Goal: Check status: Check status

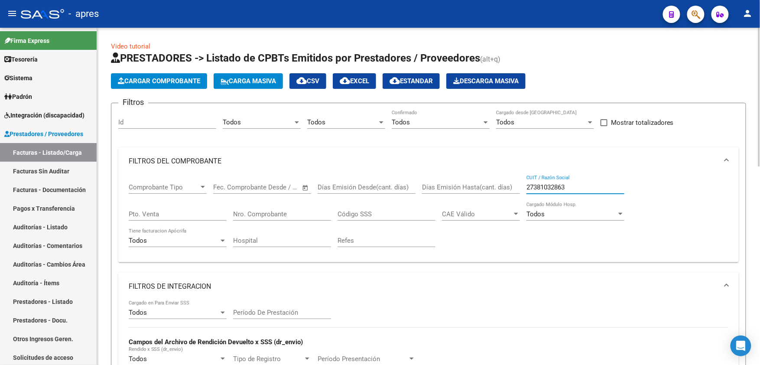
click at [479, 185] on div "Comprobante Tipo Comprobante Tipo Start date – End date Fec. Comprobante Desde …" at bounding box center [429, 215] width 600 height 80
paste input "31132522"
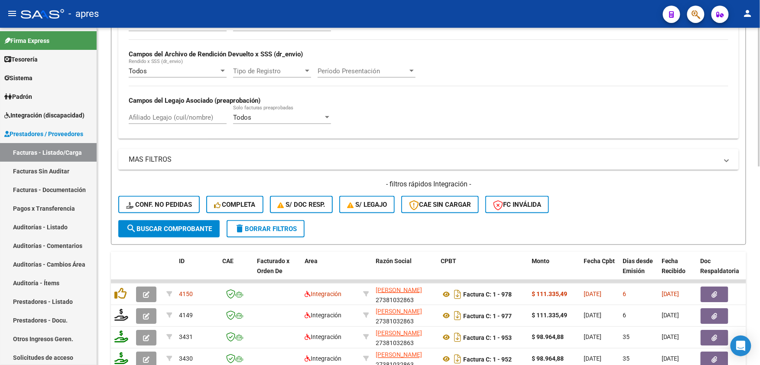
scroll to position [289, 0]
type input "27331132522"
click at [166, 236] on form "Filtros Id Todos Area Todos Seleccionar Gerenciador Todos Confirmado Todos Carg…" at bounding box center [428, 29] width 635 height 430
click at [168, 226] on span "search Buscar Comprobante" at bounding box center [169, 228] width 86 height 8
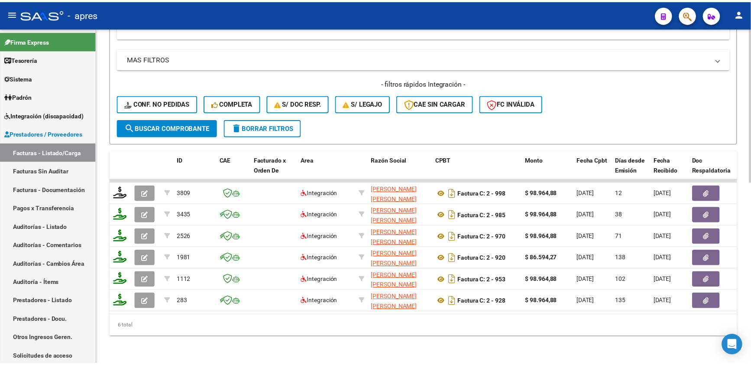
scroll to position [397, 0]
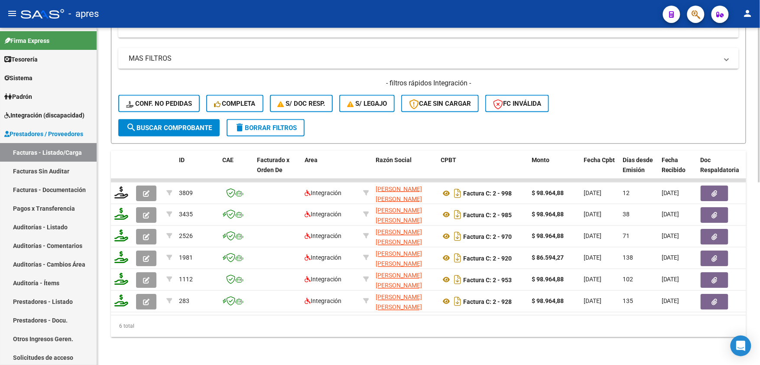
click at [493, 345] on div "Video tutorial PRESTADORES -> Listado de CPBTs Emitidos por Prestadores / Prove…" at bounding box center [428, 2] width 663 height 726
click at [497, 347] on div "Video tutorial PRESTADORES -> Listado de CPBTs Emitidos por Prestadores / Prove…" at bounding box center [428, 2] width 663 height 726
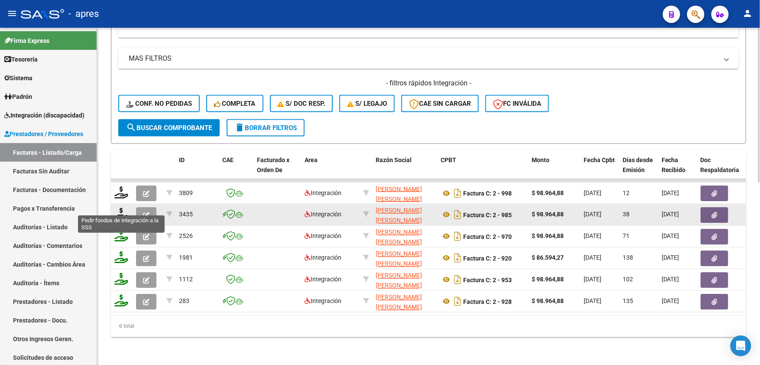
click at [122, 208] on icon at bounding box center [121, 214] width 14 height 12
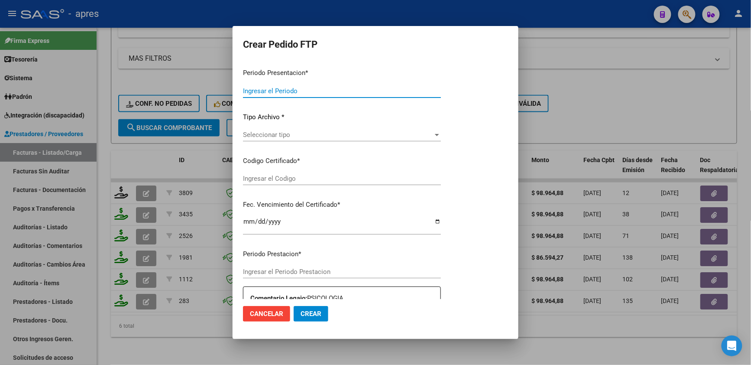
type input "202507"
type input "202506"
type input "$ 98.964,88"
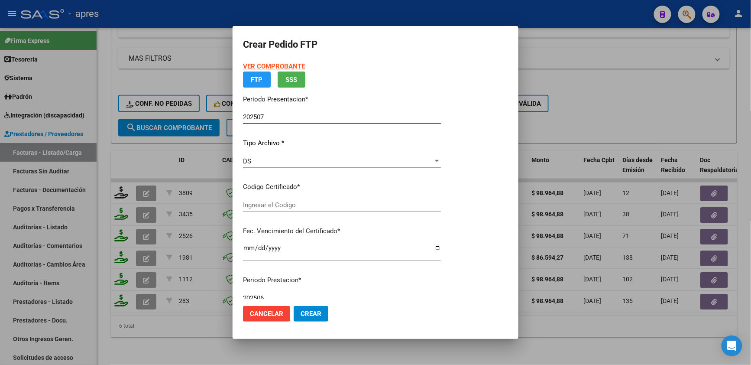
type input "ARG02000584412392024021420270214BUE315"
type input "[DATE]"
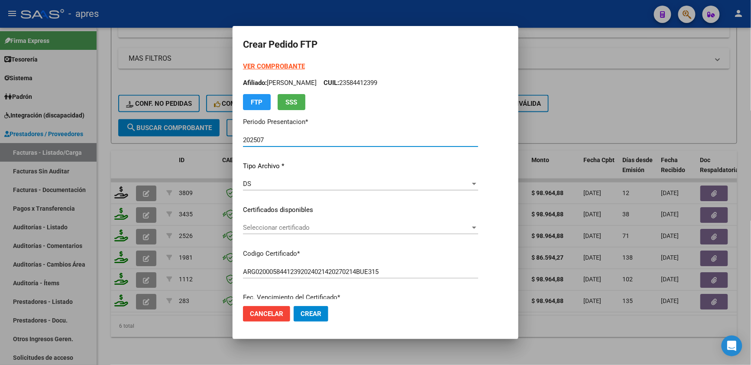
click at [170, 323] on div at bounding box center [375, 182] width 751 height 365
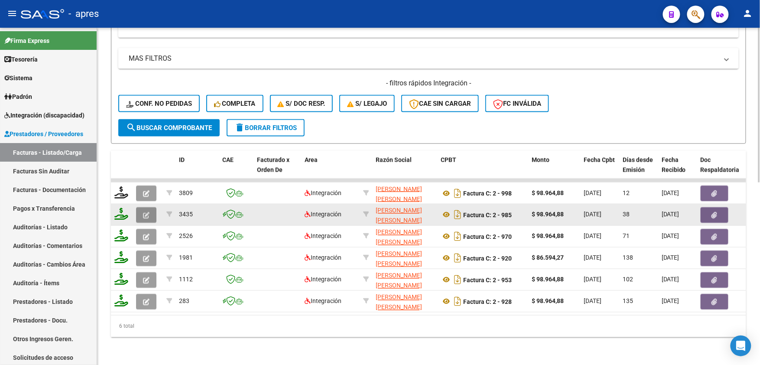
click at [142, 209] on button "button" at bounding box center [146, 215] width 20 height 16
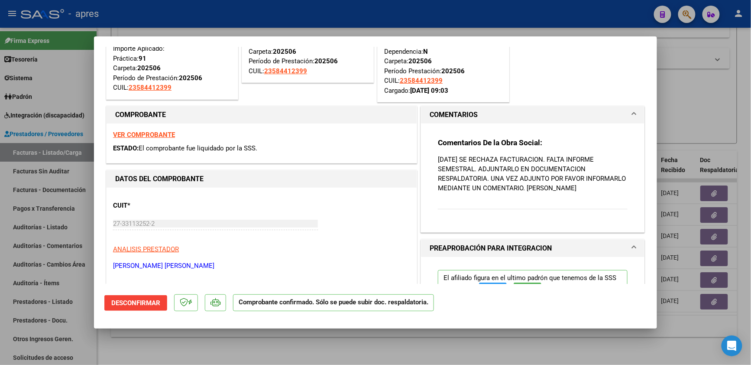
scroll to position [0, 0]
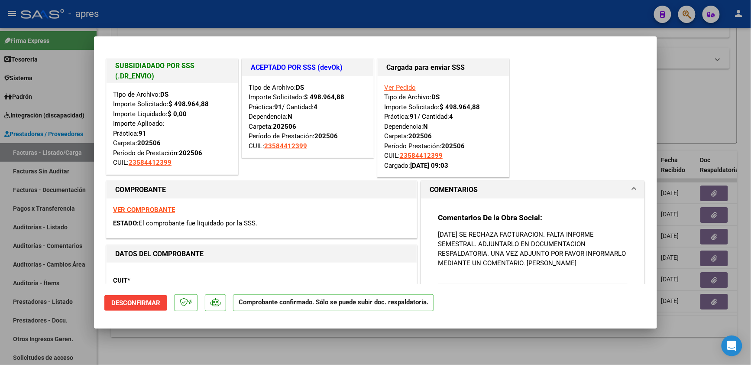
click at [161, 208] on strong "VER COMPROBANTE" at bounding box center [144, 210] width 62 height 8
click at [143, 77] on h1 "SUBSIDIADADO POR SSS (.DR_ENVIO)" at bounding box center [172, 71] width 114 height 21
click at [173, 340] on div at bounding box center [375, 182] width 751 height 365
type input "$ 0,00"
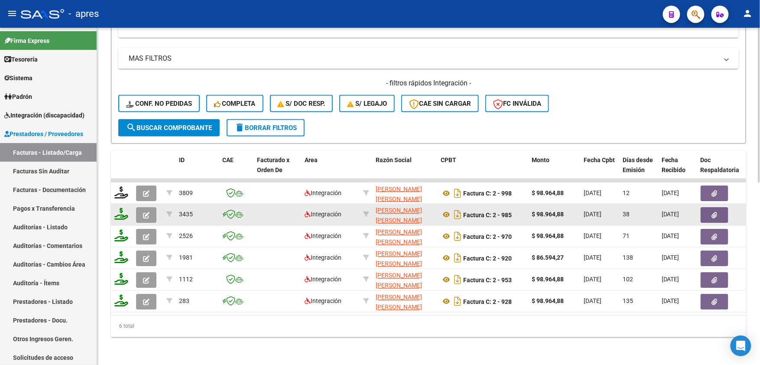
click at [148, 212] on icon "button" at bounding box center [146, 215] width 6 height 6
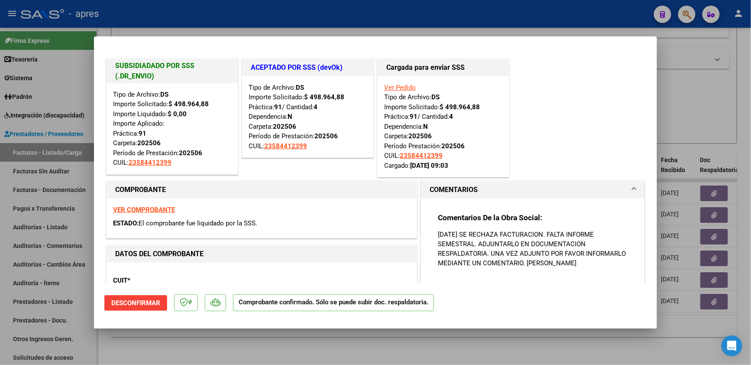
click at [337, 349] on div at bounding box center [375, 182] width 751 height 365
type input "$ 0,00"
